Goal: Task Accomplishment & Management: Manage account settings

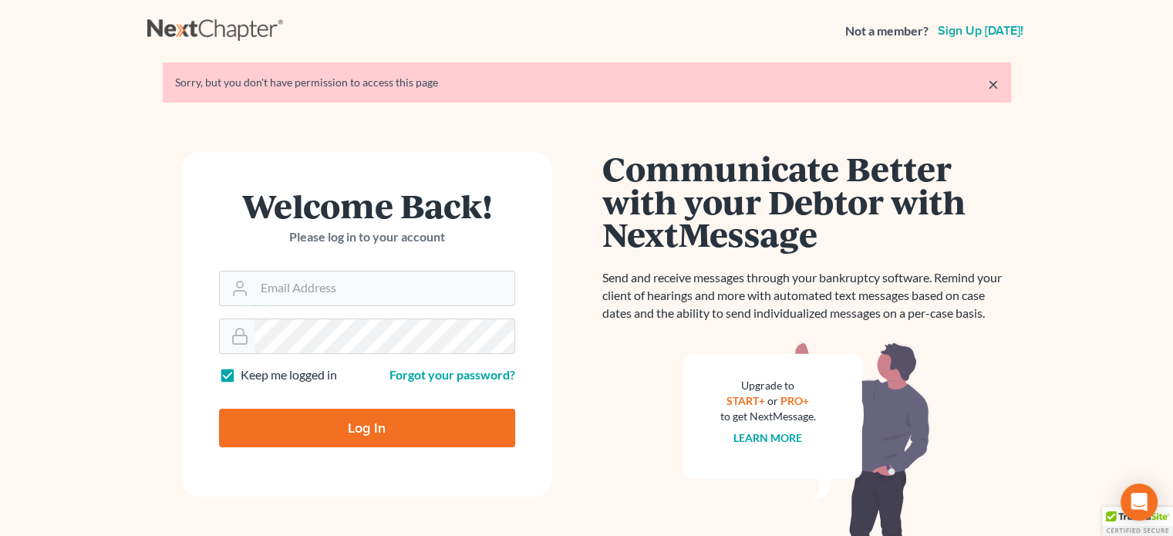
type input "[PERSON_NAME][EMAIL_ADDRESS][DOMAIN_NAME]"
click at [264, 426] on input "Log In" at bounding box center [367, 428] width 296 height 39
type input "Thinking..."
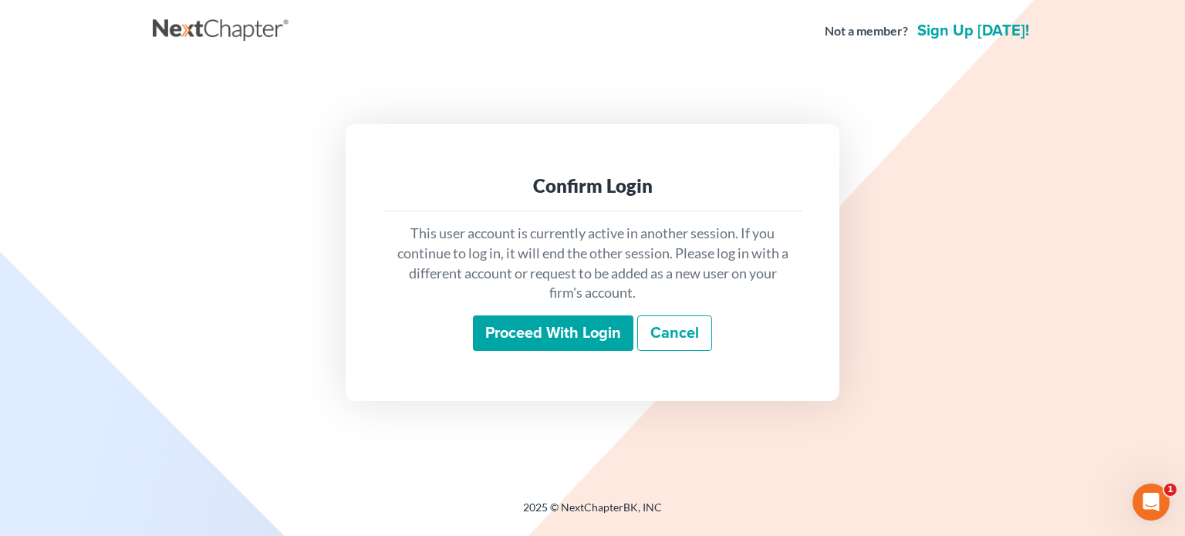
click at [534, 340] on input "Proceed with login" at bounding box center [553, 332] width 160 height 35
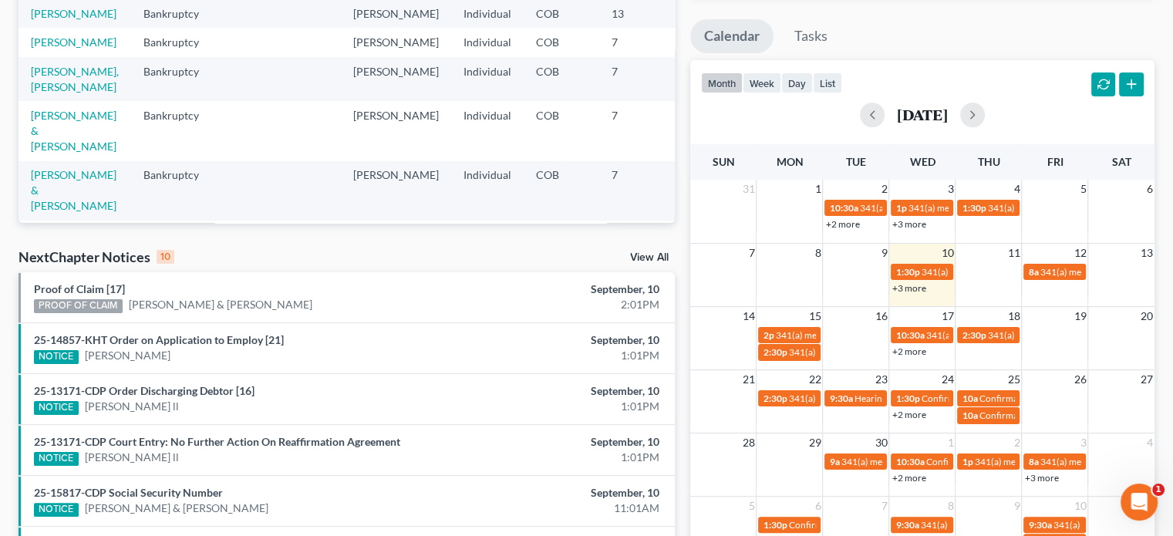
scroll to position [268, 0]
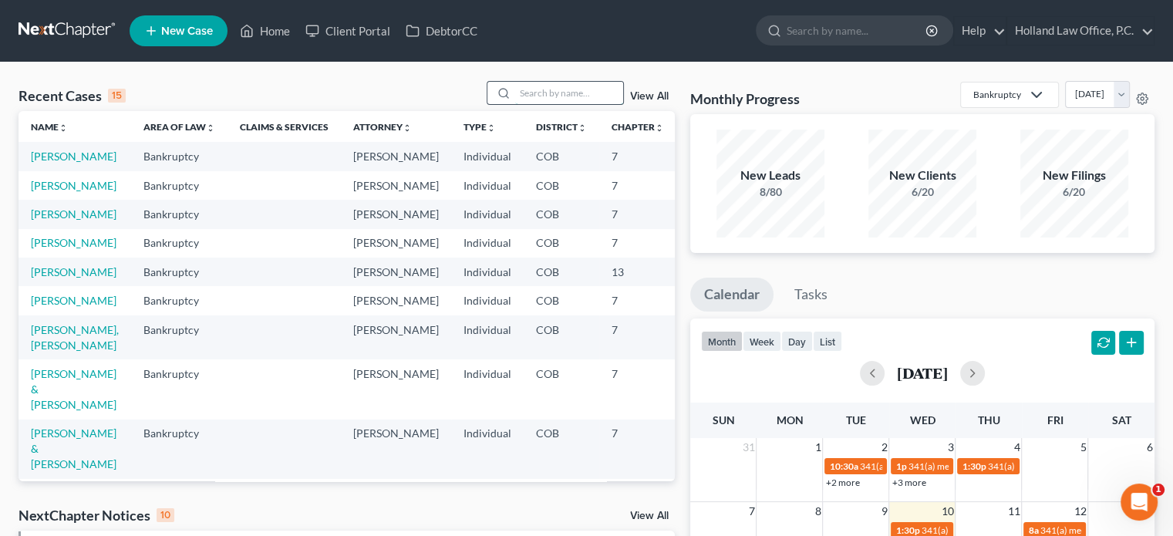
click at [558, 99] on input "search" at bounding box center [569, 93] width 108 height 22
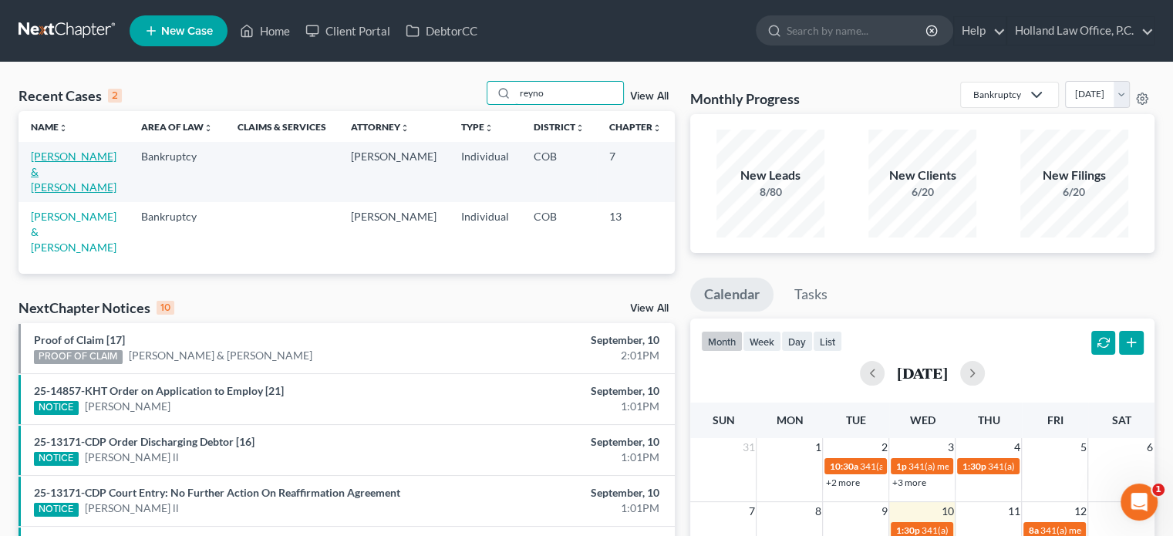
type input "reyno"
click at [34, 157] on link "[PERSON_NAME] & [PERSON_NAME]" at bounding box center [74, 172] width 86 height 44
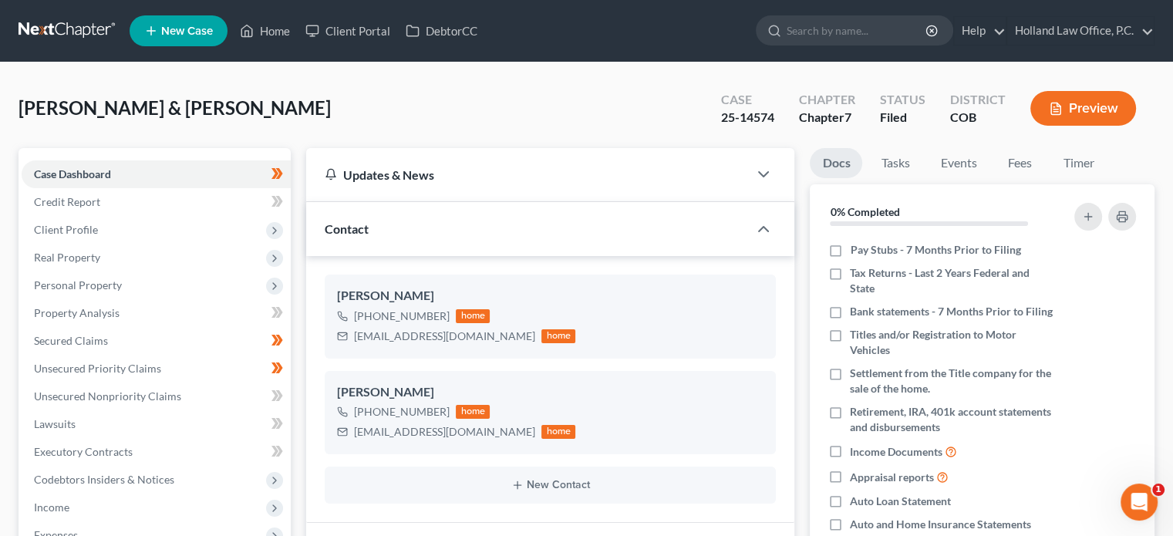
scroll to position [302, 0]
click at [80, 227] on span "Client Profile" at bounding box center [66, 229] width 64 height 13
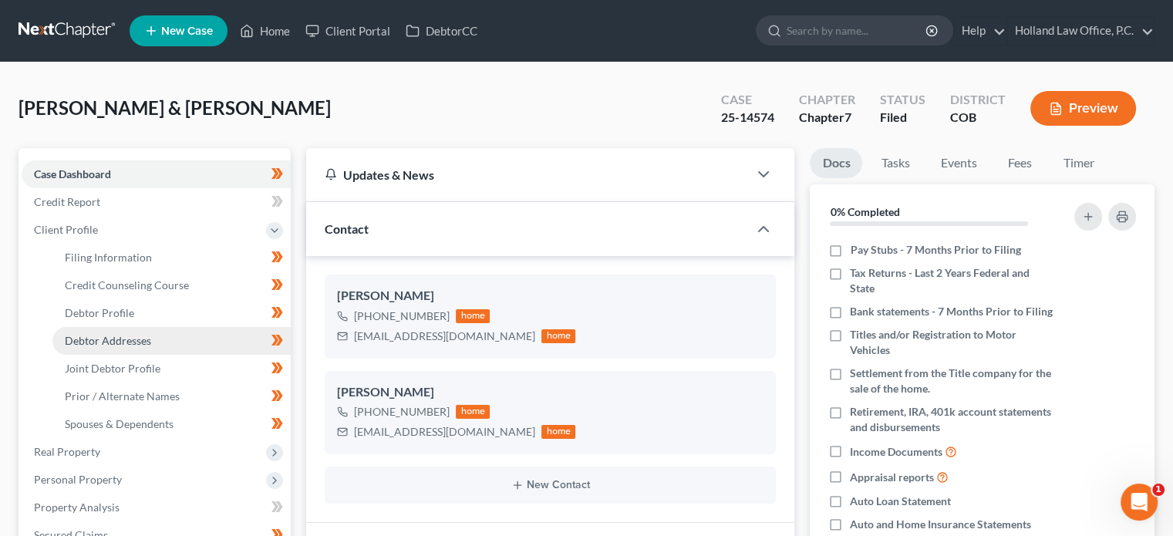
click at [137, 335] on span "Debtor Addresses" at bounding box center [108, 340] width 86 height 13
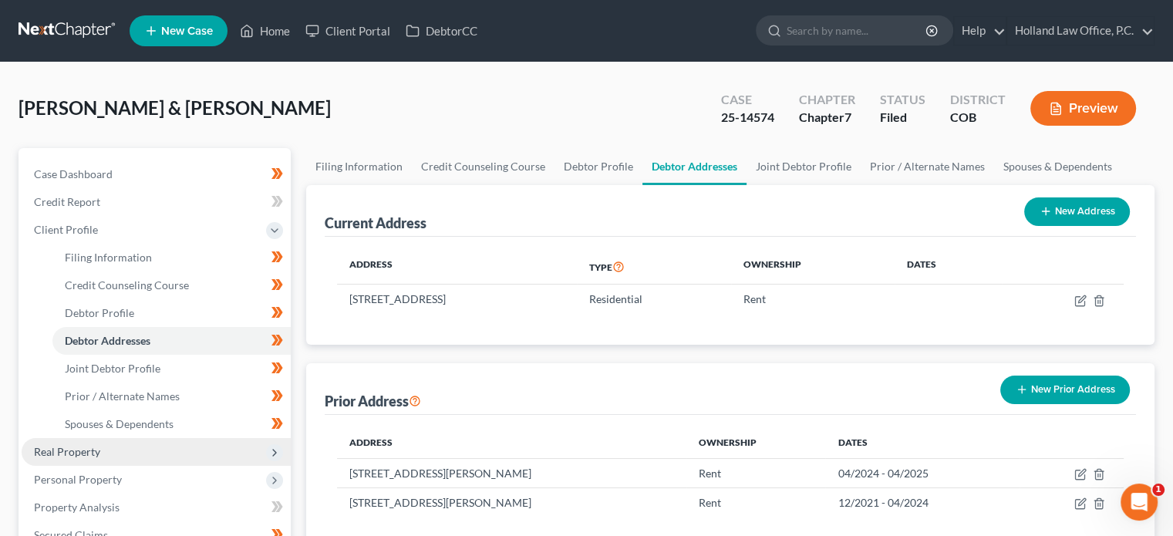
click at [83, 447] on span "Real Property" at bounding box center [67, 451] width 66 height 13
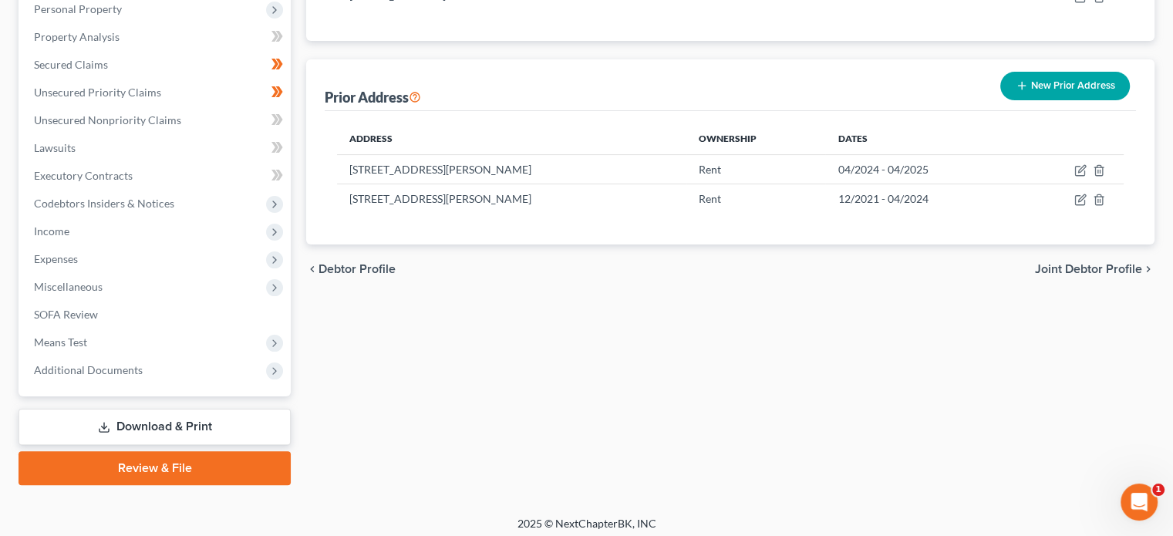
scroll to position [307, 0]
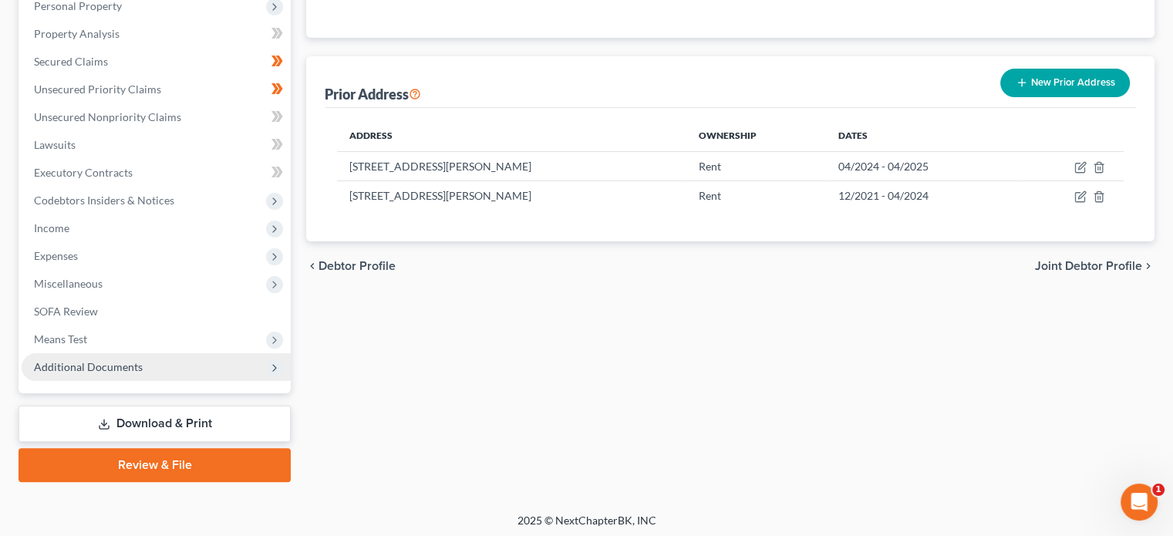
click at [115, 369] on span "Additional Documents" at bounding box center [88, 366] width 109 height 13
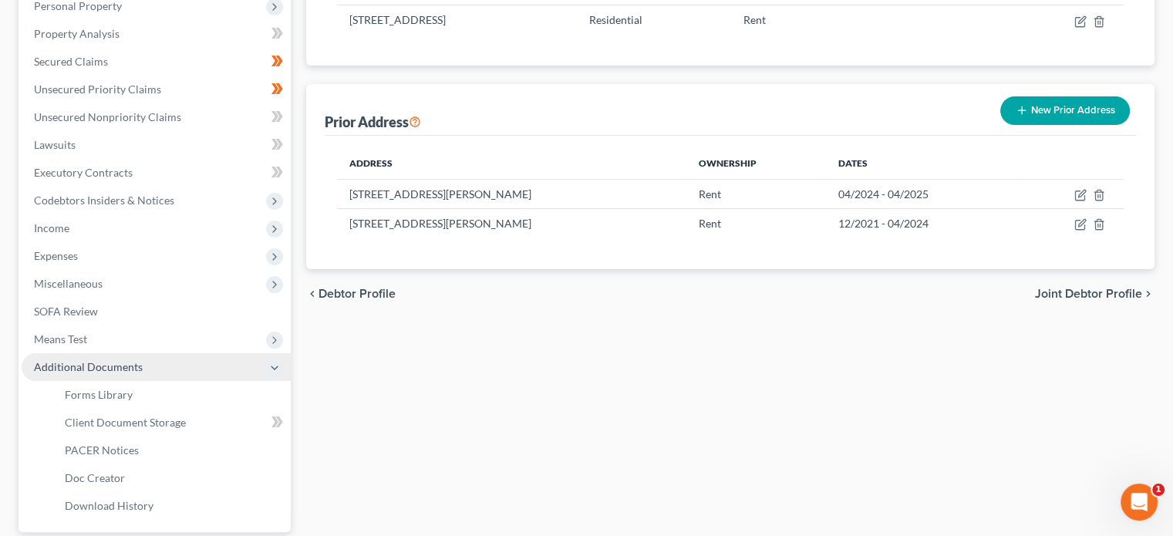
scroll to position [279, 0]
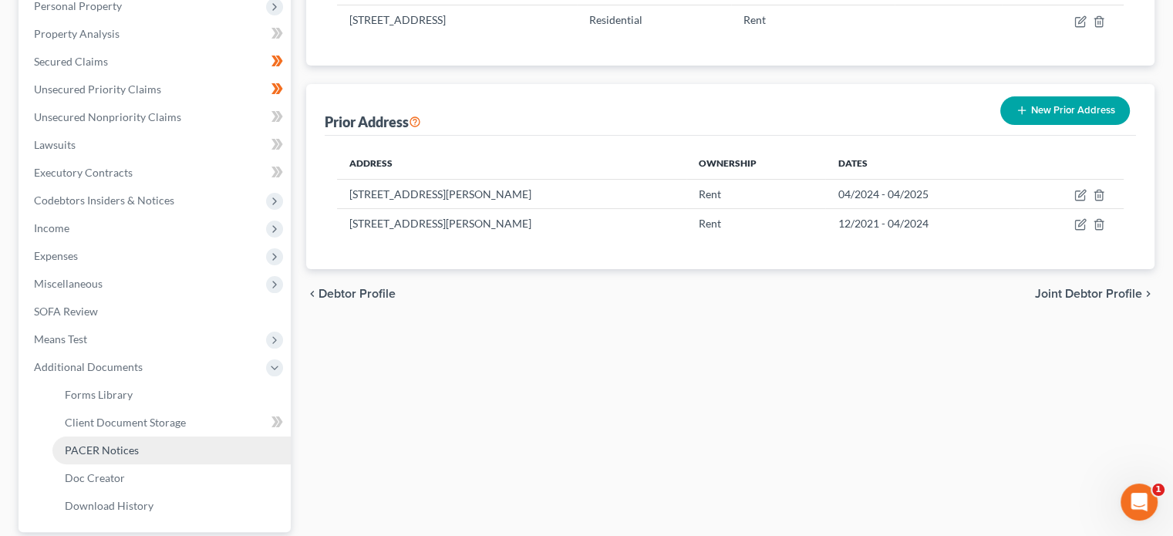
click at [123, 452] on span "PACER Notices" at bounding box center [102, 449] width 74 height 13
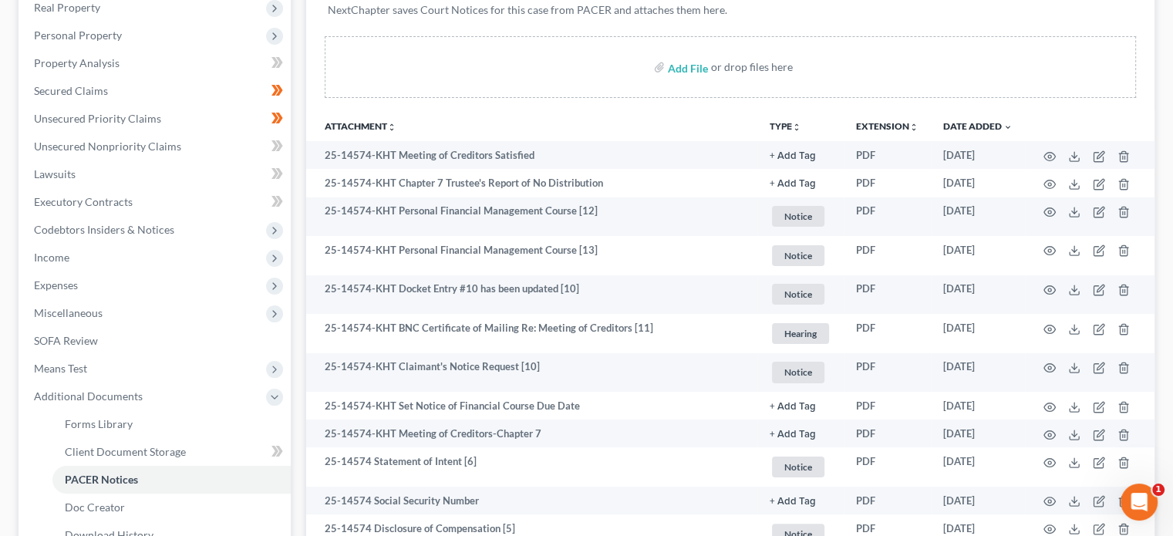
scroll to position [258, 0]
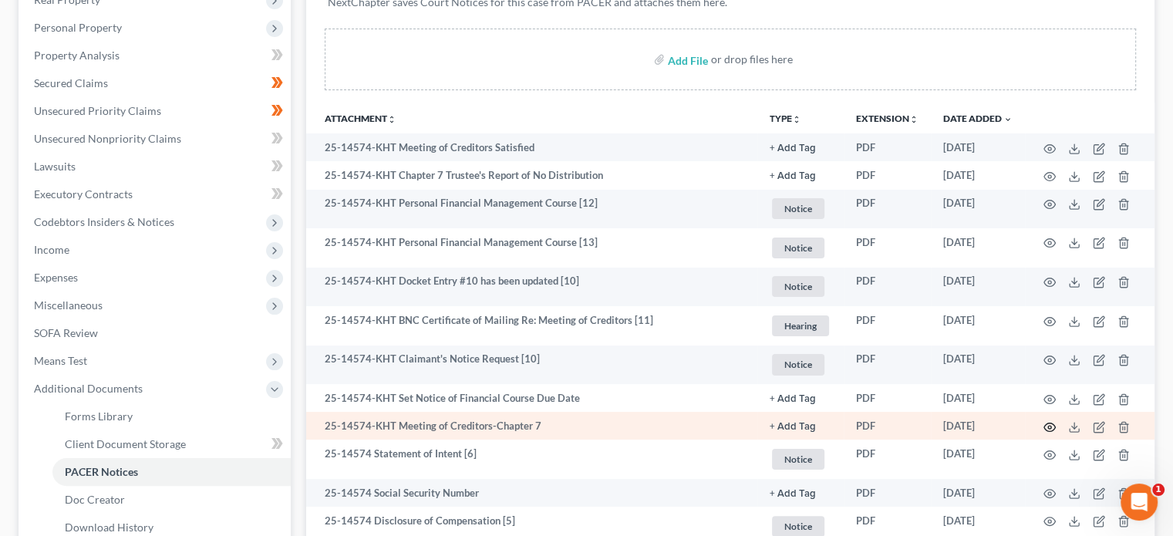
click at [1048, 429] on icon "button" at bounding box center [1049, 427] width 12 height 12
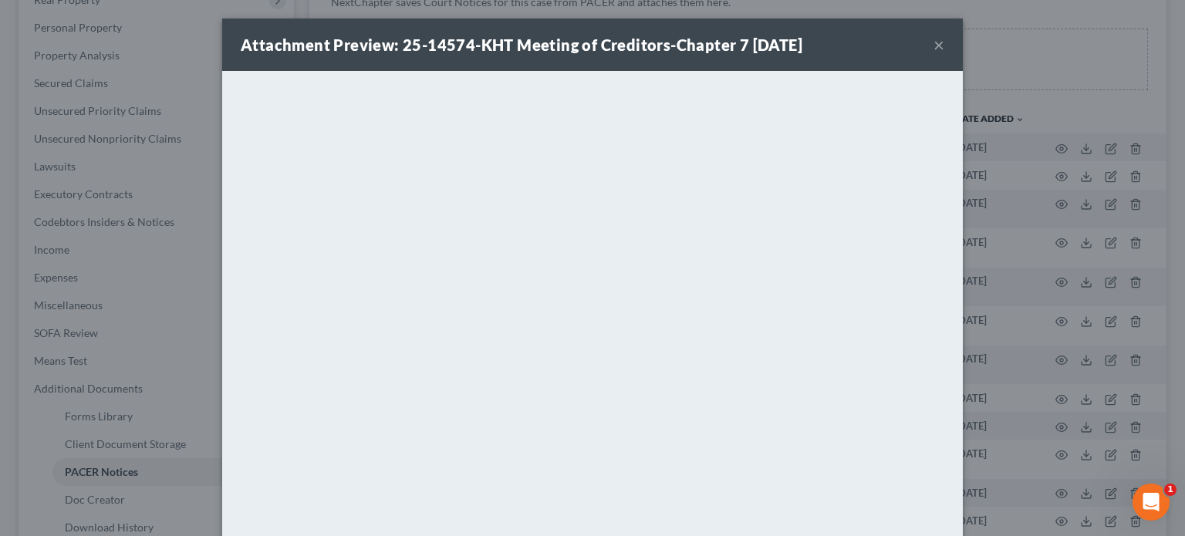
click at [933, 42] on button "×" at bounding box center [938, 44] width 11 height 19
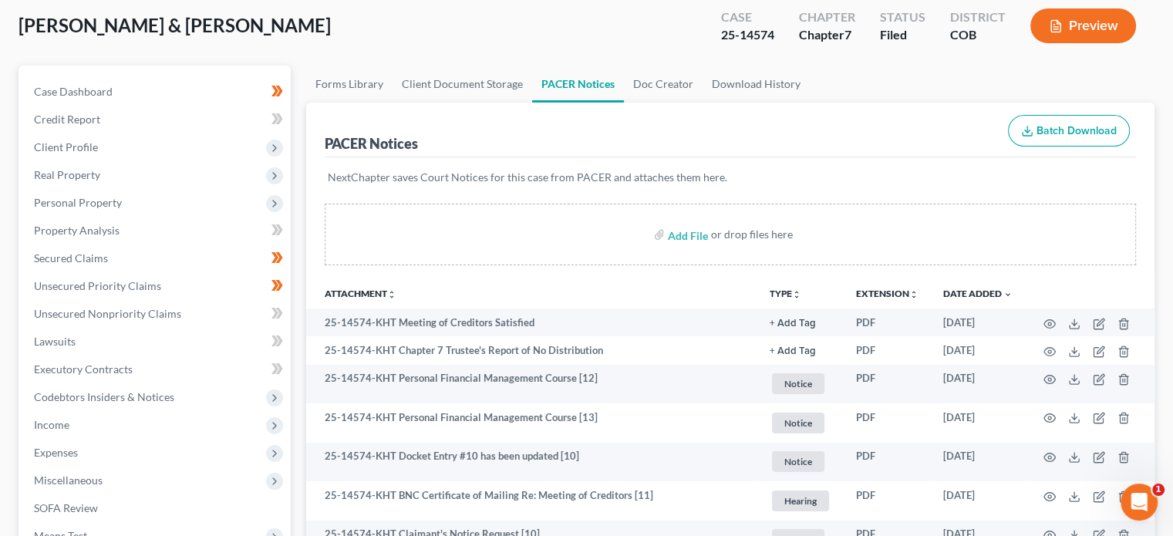
scroll to position [59, 0]
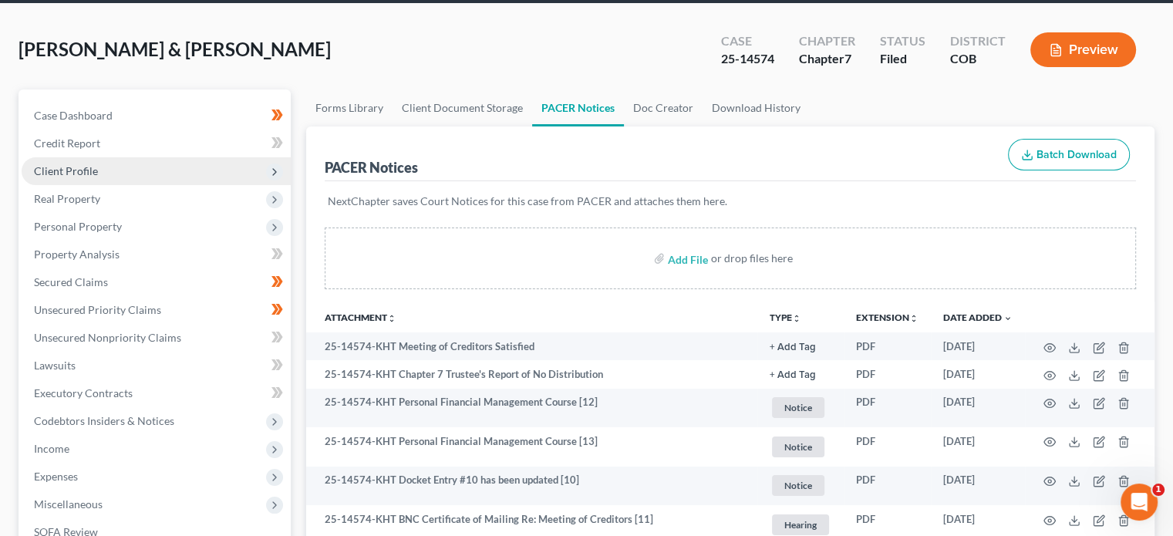
click at [88, 173] on span "Client Profile" at bounding box center [66, 170] width 64 height 13
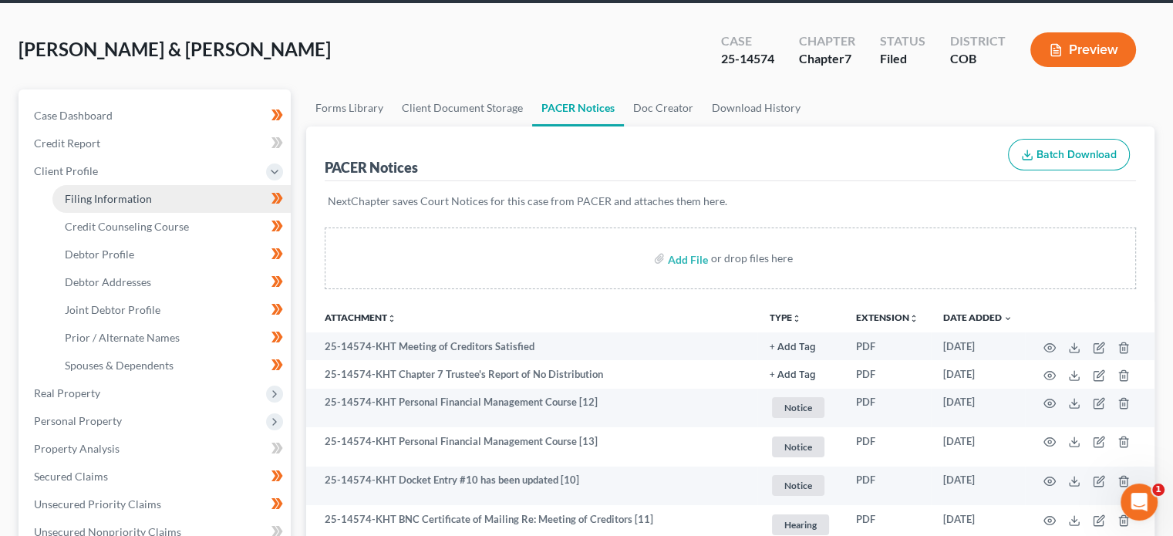
click at [91, 199] on span "Filing Information" at bounding box center [108, 198] width 87 height 13
select select "1"
select select "0"
select select "5"
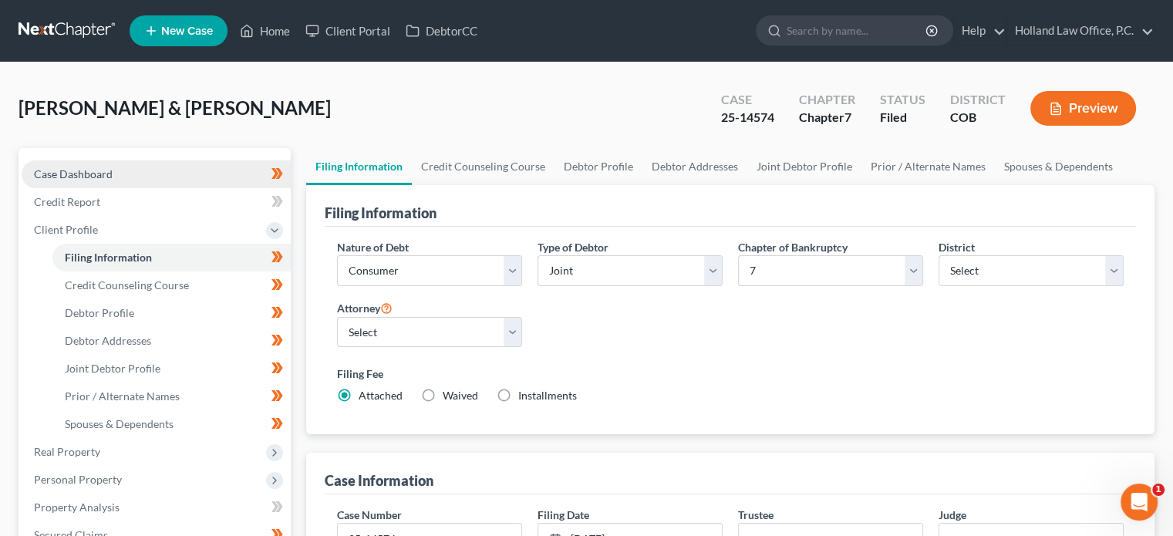
click at [89, 175] on span "Case Dashboard" at bounding box center [73, 173] width 79 height 13
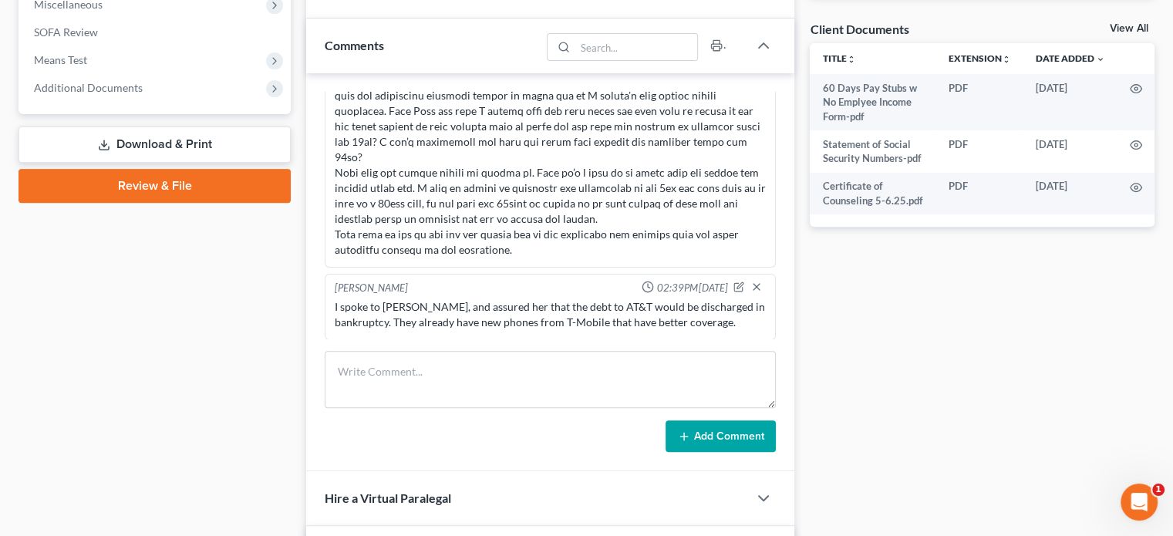
scroll to position [571, 0]
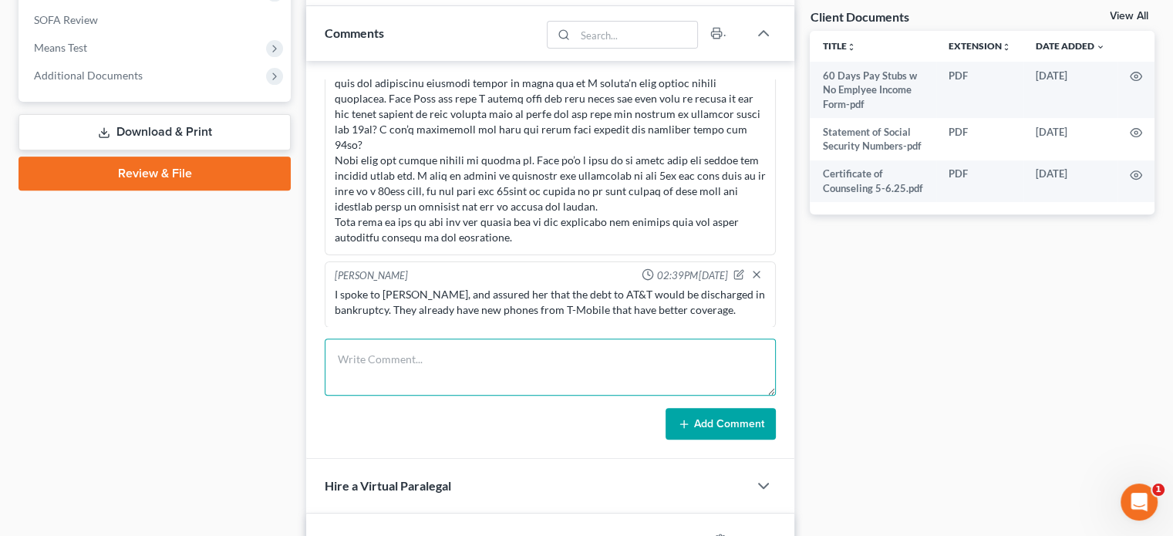
click at [465, 363] on textarea at bounding box center [550, 367] width 451 height 57
type textarea "add credit from car accident"
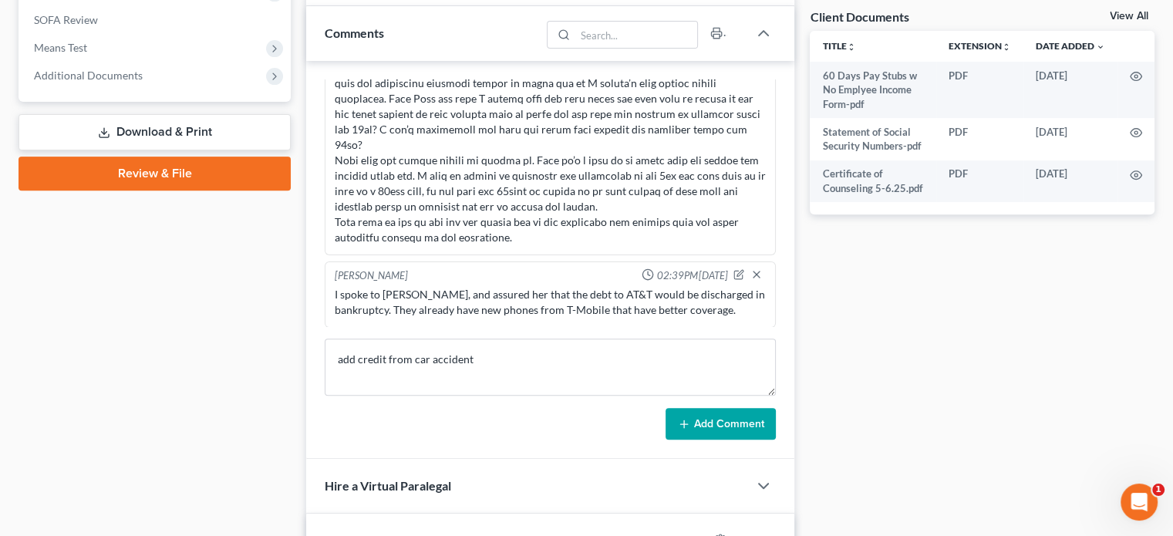
click at [719, 416] on button "Add Comment" at bounding box center [721, 424] width 110 height 32
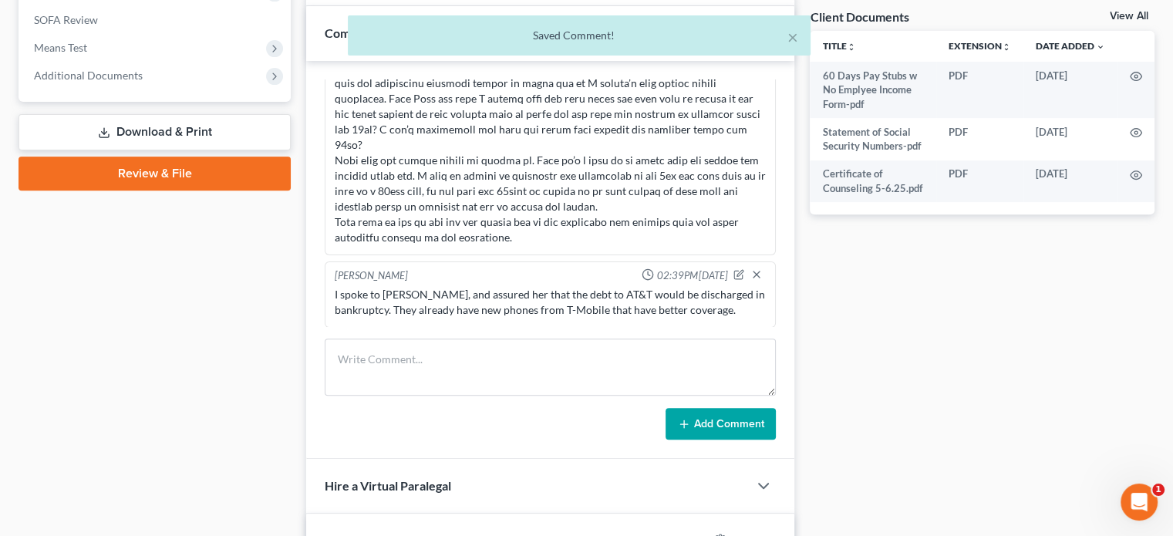
scroll to position [359, 0]
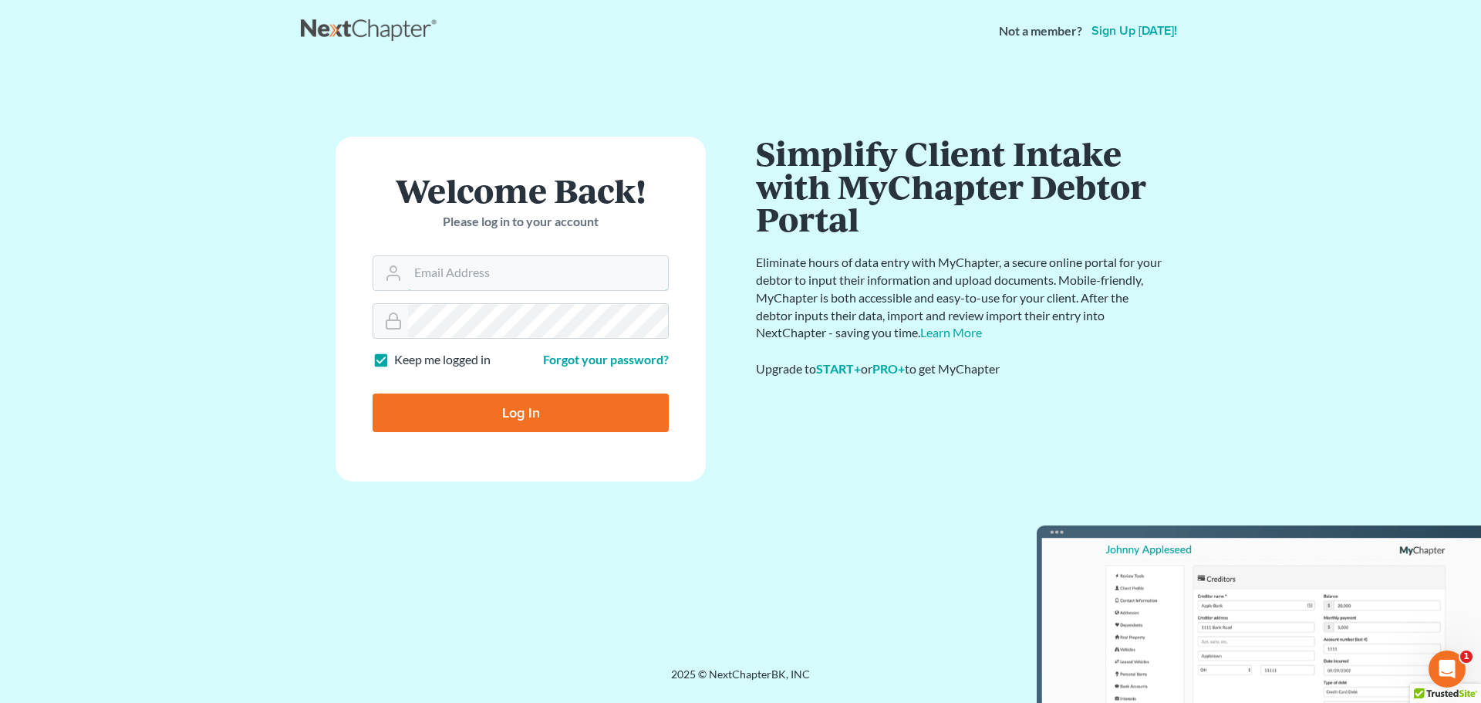
type input "steven@hollandlaw970.com"
click at [511, 416] on input "Log In" at bounding box center [520, 412] width 296 height 39
type input "Thinking..."
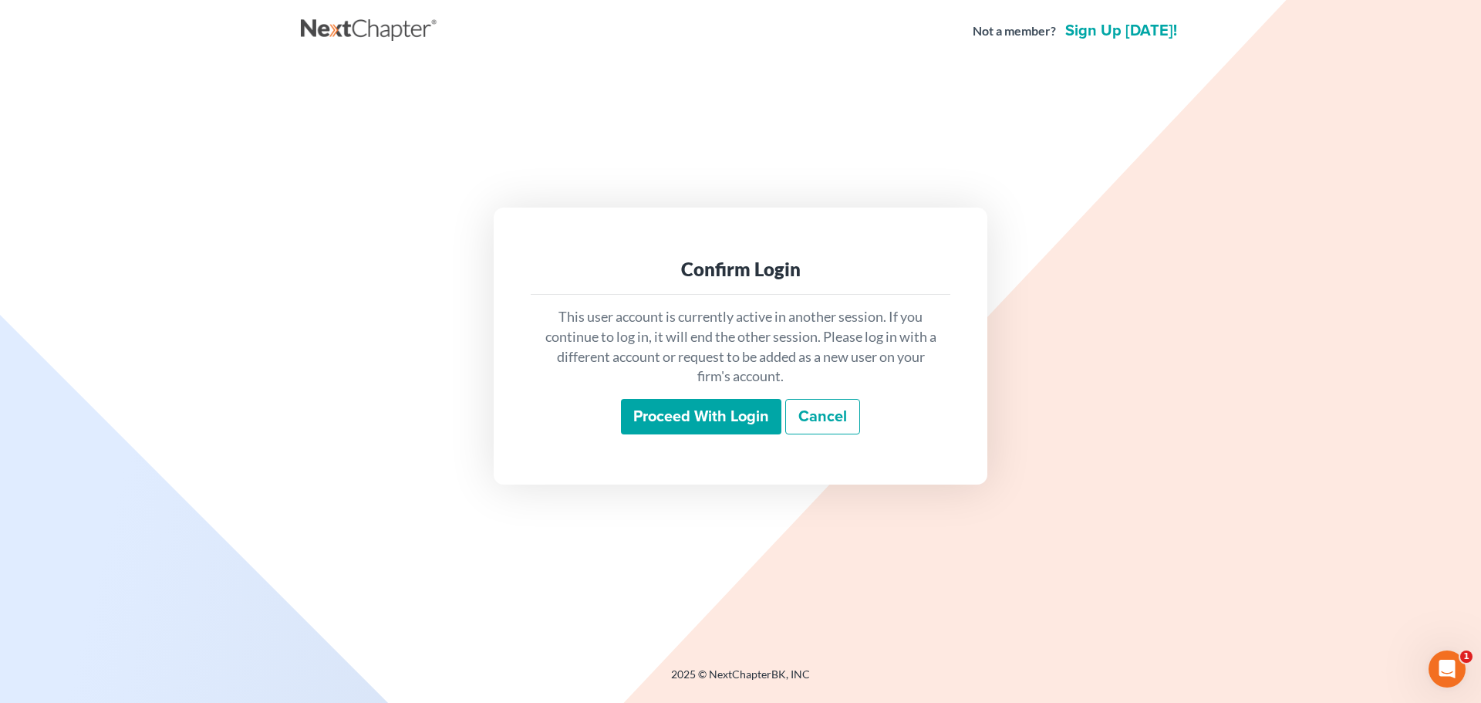
click at [691, 420] on input "Proceed with login" at bounding box center [701, 416] width 160 height 35
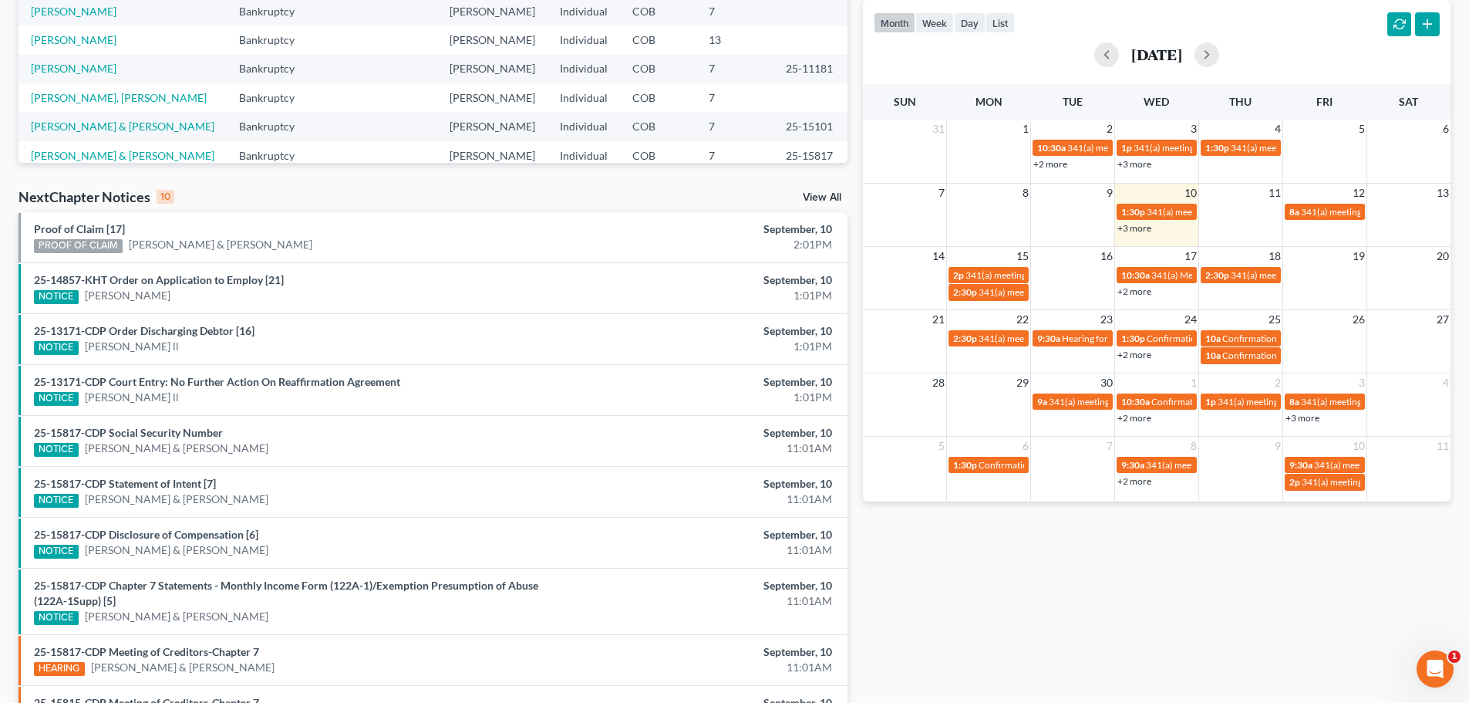
scroll to position [423, 0]
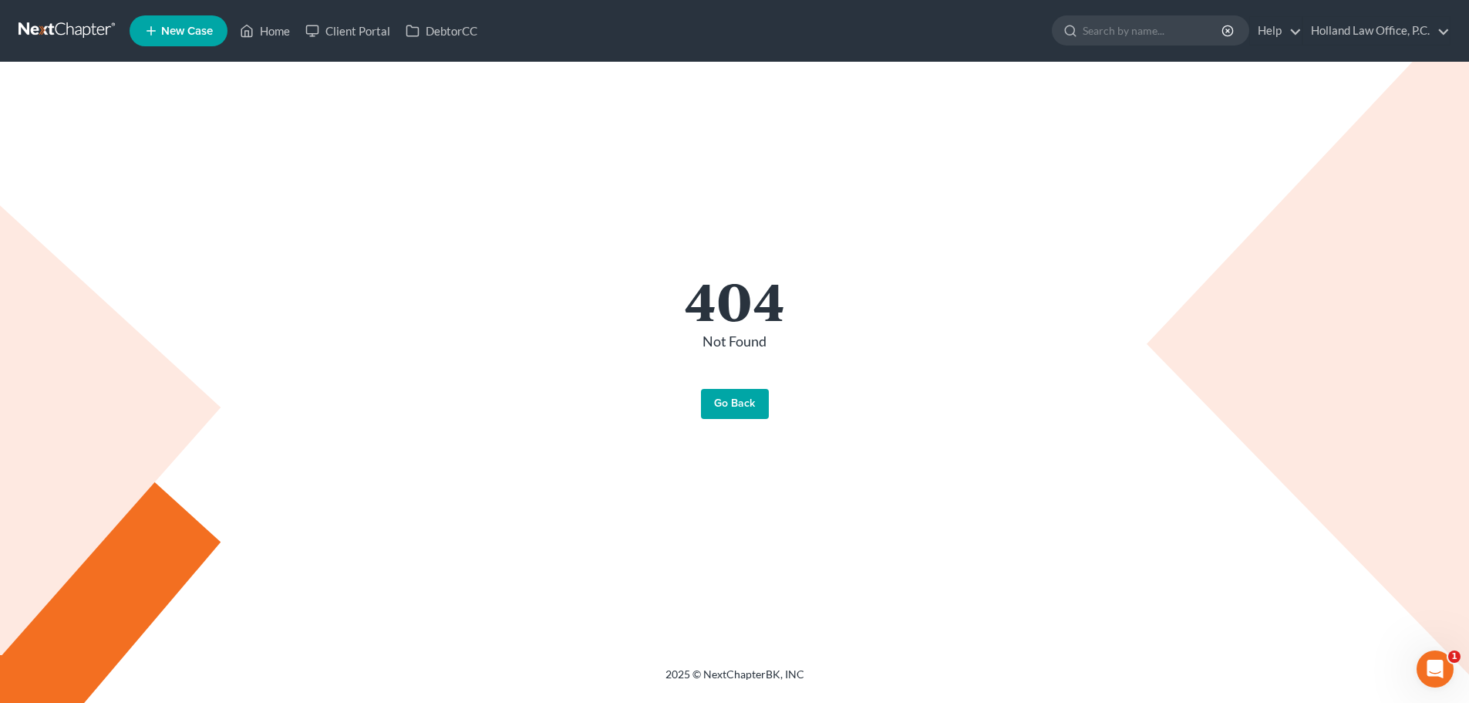
click at [190, 27] on span "New Case" at bounding box center [187, 31] width 52 height 12
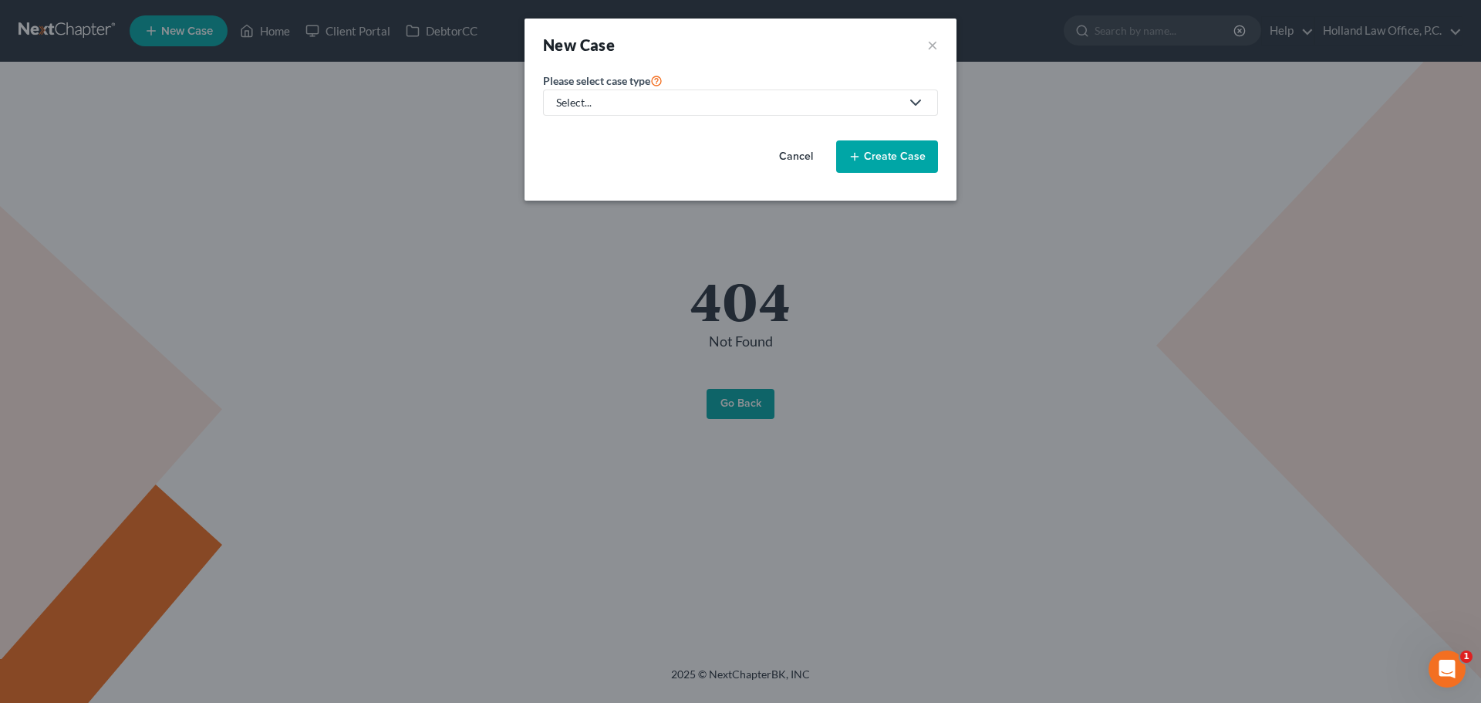
click at [811, 153] on button "Cancel" at bounding box center [796, 156] width 68 height 31
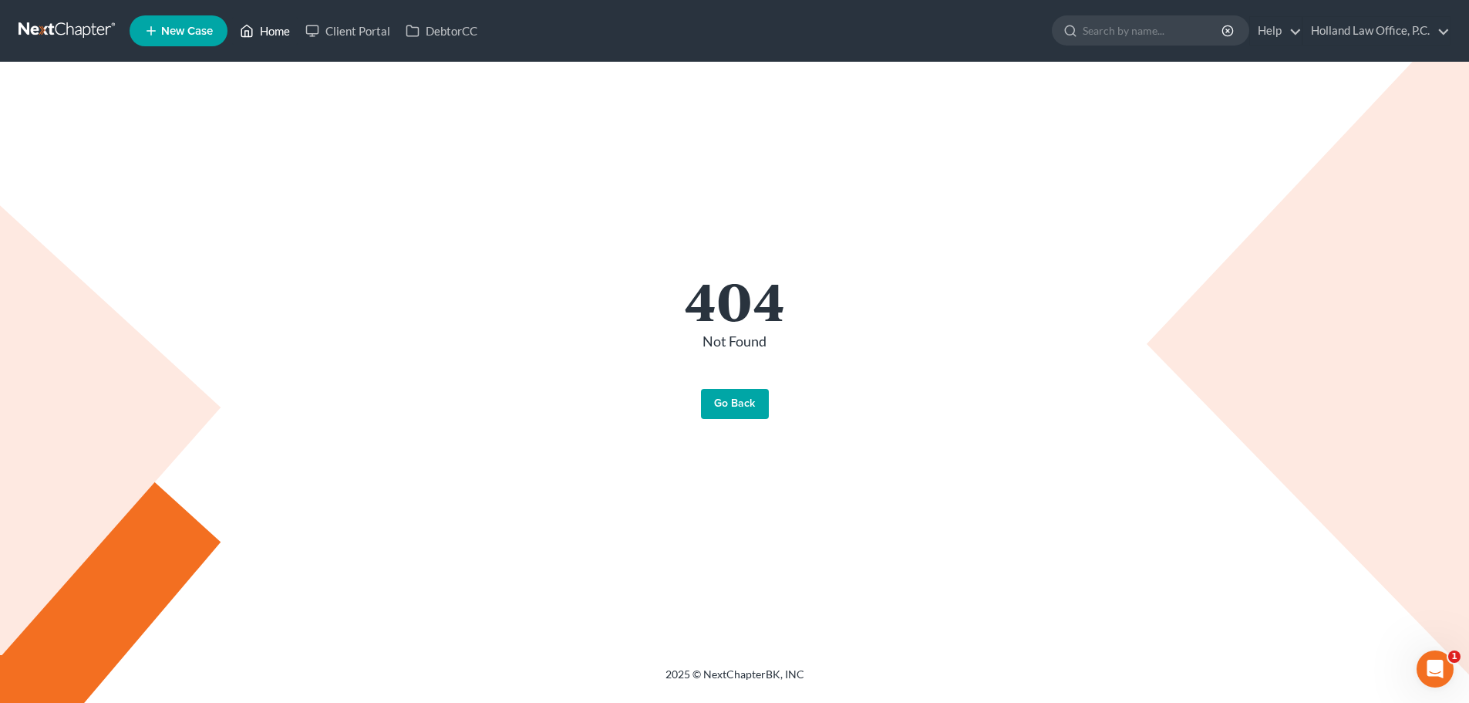
click at [278, 23] on link "Home" at bounding box center [265, 31] width 66 height 28
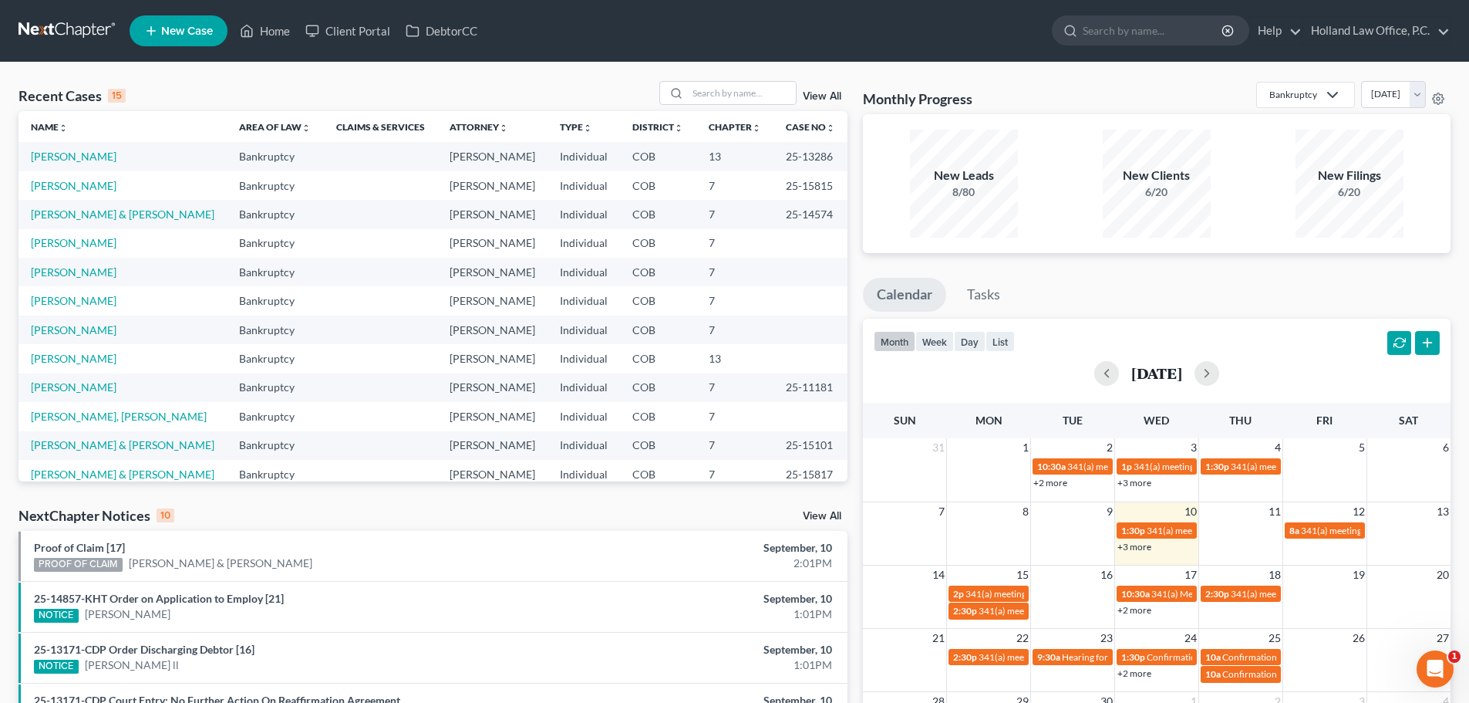
click at [1138, 608] on link "+2 more" at bounding box center [1134, 610] width 34 height 12
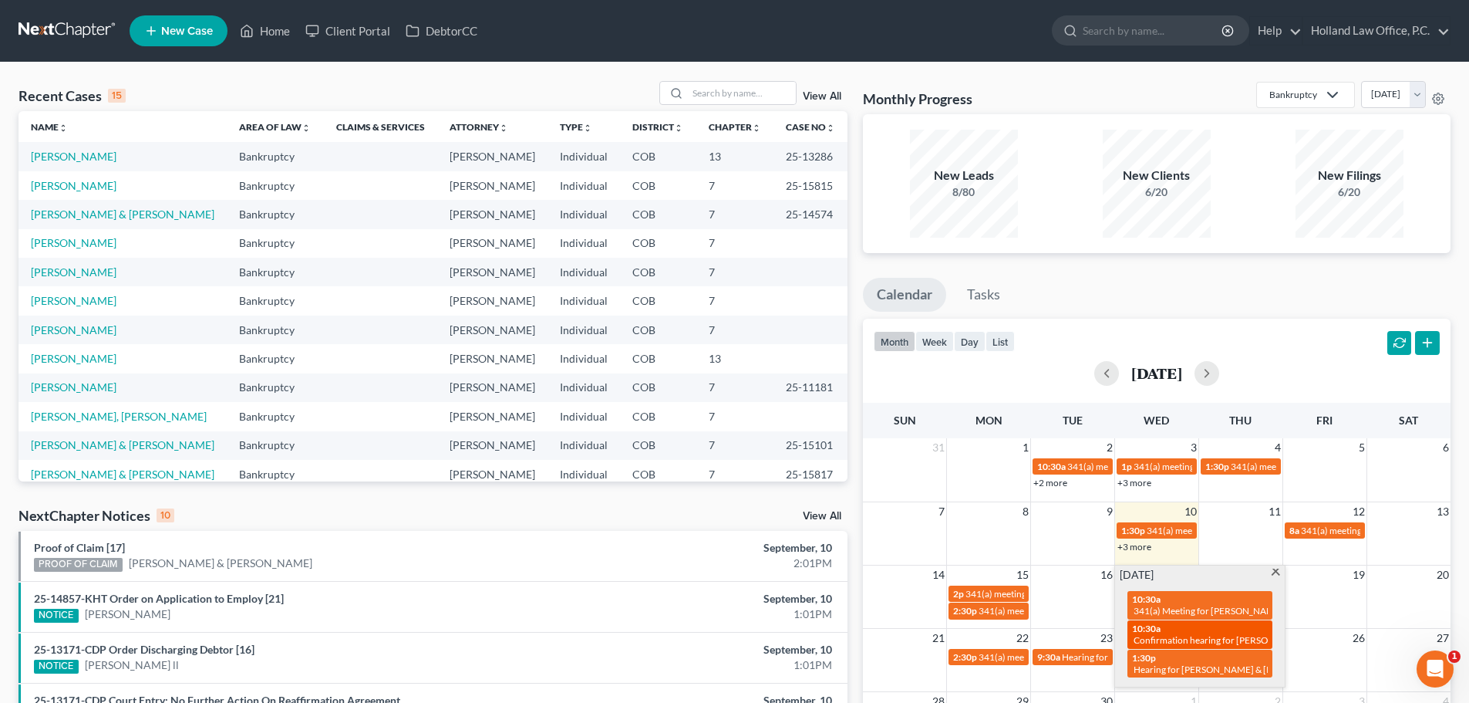
click at [1209, 635] on span "Confirmation hearing for [PERSON_NAME] & [PERSON_NAME]" at bounding box center [1262, 640] width 257 height 12
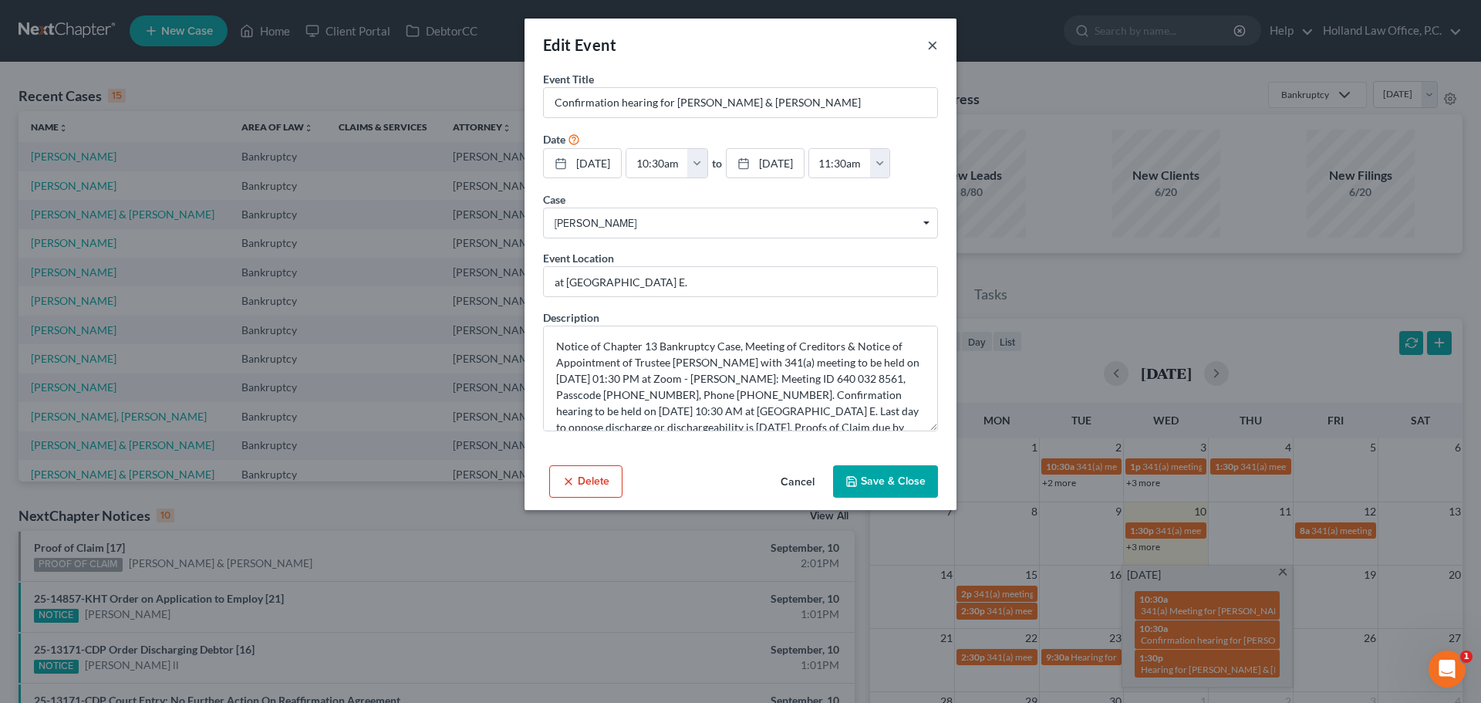
click at [934, 46] on button "×" at bounding box center [932, 44] width 11 height 19
